Goal: Information Seeking & Learning: Check status

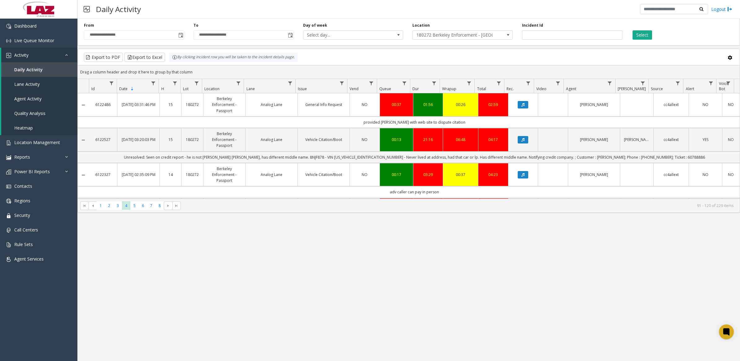
scroll to position [116, 0]
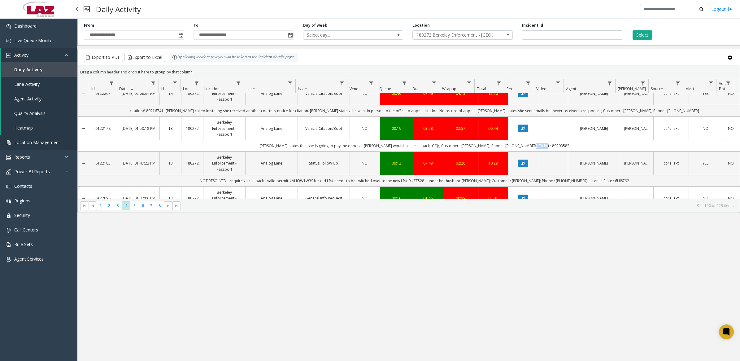
click at [53, 141] on span "Location Management" at bounding box center [37, 142] width 46 height 6
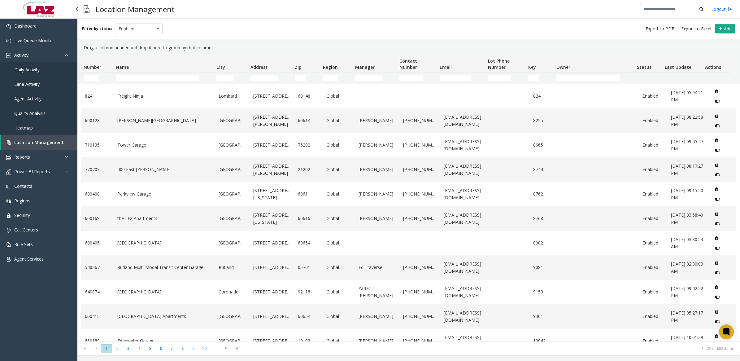
click at [38, 67] on span "Daily Activity" at bounding box center [26, 70] width 25 height 6
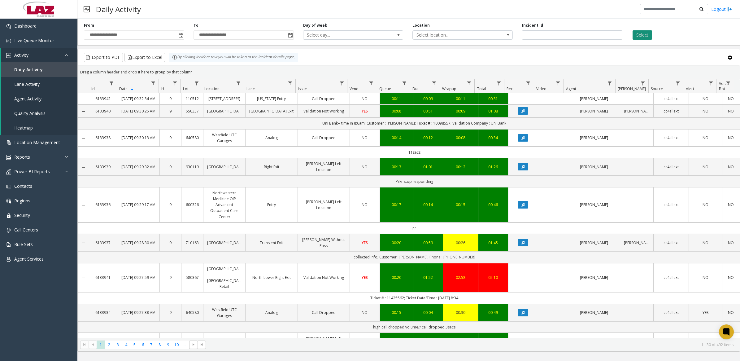
click at [646, 33] on button "Select" at bounding box center [641, 34] width 19 height 9
click at [608, 80] on link "Data table" at bounding box center [609, 83] width 8 height 8
click at [616, 107] on input "Agent Filter" at bounding box center [636, 110] width 53 height 11
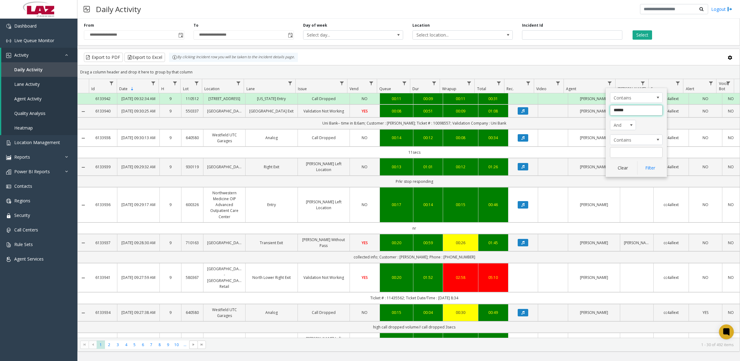
type input "*******"
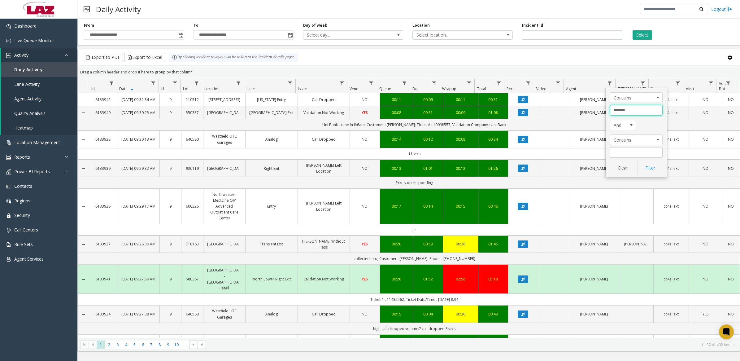
click button "Filter" at bounding box center [649, 168] width 25 height 14
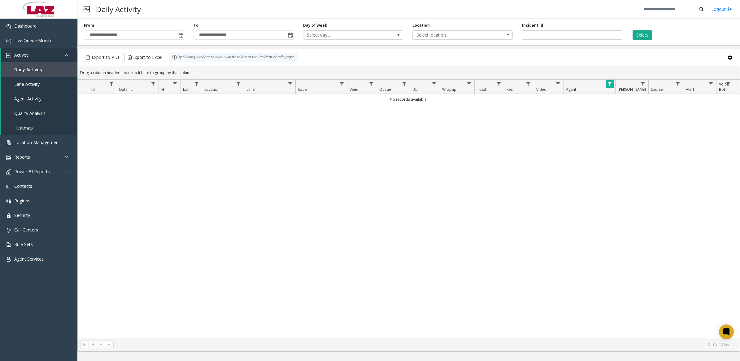
click at [638, 140] on div "No records available." at bounding box center [409, 215] width 662 height 243
click at [609, 80] on kendo-grid-group-panel "Drag a column header and drop it here to group by that column" at bounding box center [409, 73] width 662 height 14
click at [609, 85] on span "Data table" at bounding box center [609, 83] width 5 height 5
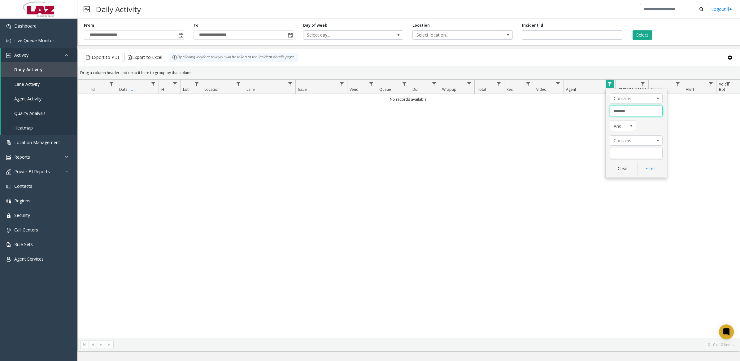
drag, startPoint x: 635, startPoint y: 111, endPoint x: 601, endPoint y: 111, distance: 34.0
click at [601, 111] on app-root "**********" at bounding box center [370, 180] width 740 height 361
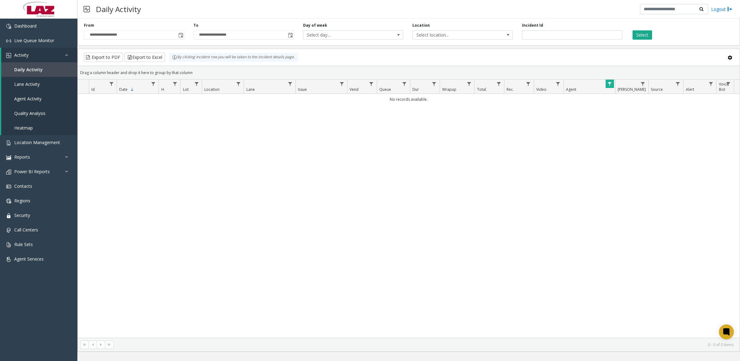
click at [610, 85] on span "Data table" at bounding box center [609, 83] width 5 height 5
click at [609, 83] on span "Data table" at bounding box center [609, 83] width 5 height 5
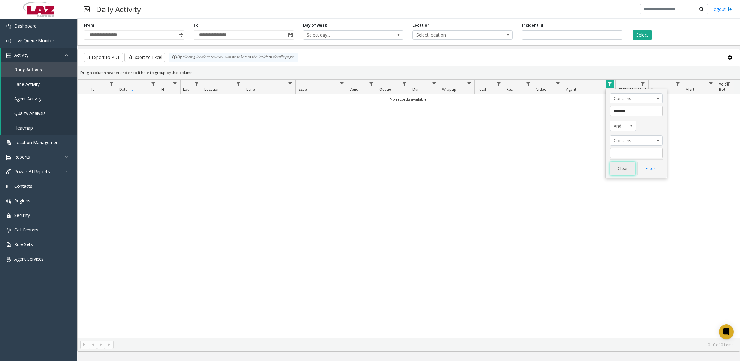
click at [623, 169] on button "Clear" at bounding box center [622, 169] width 25 height 14
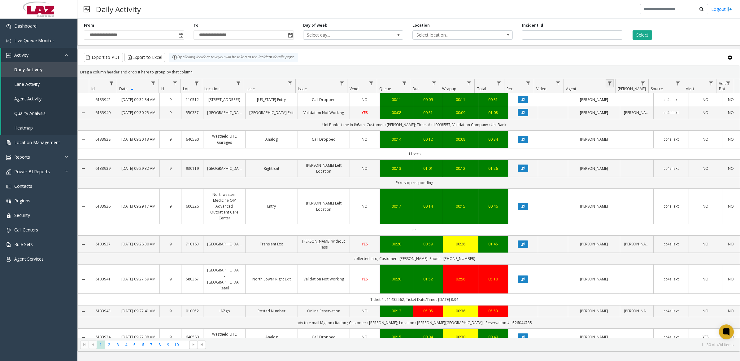
click at [611, 84] on span "Data table" at bounding box center [609, 83] width 5 height 5
click at [628, 112] on input "Agent Filter" at bounding box center [636, 110] width 53 height 11
type input "*******"
click button "Filter" at bounding box center [649, 168] width 25 height 14
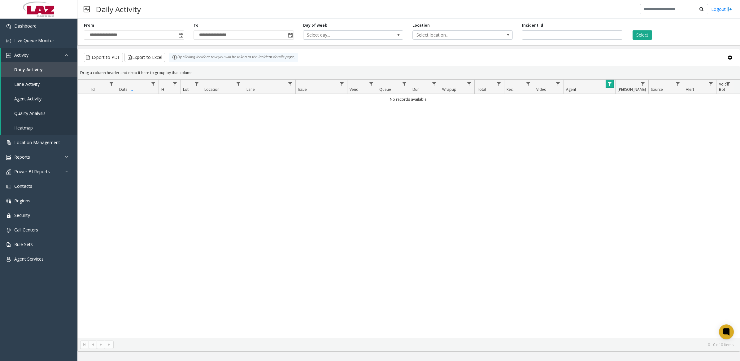
click at [609, 85] on span "Data table" at bounding box center [609, 83] width 5 height 5
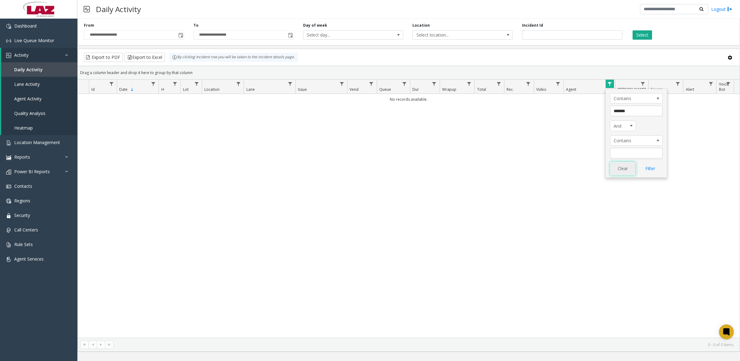
click at [625, 170] on button "Clear" at bounding box center [622, 169] width 25 height 14
